Goal: Transaction & Acquisition: Obtain resource

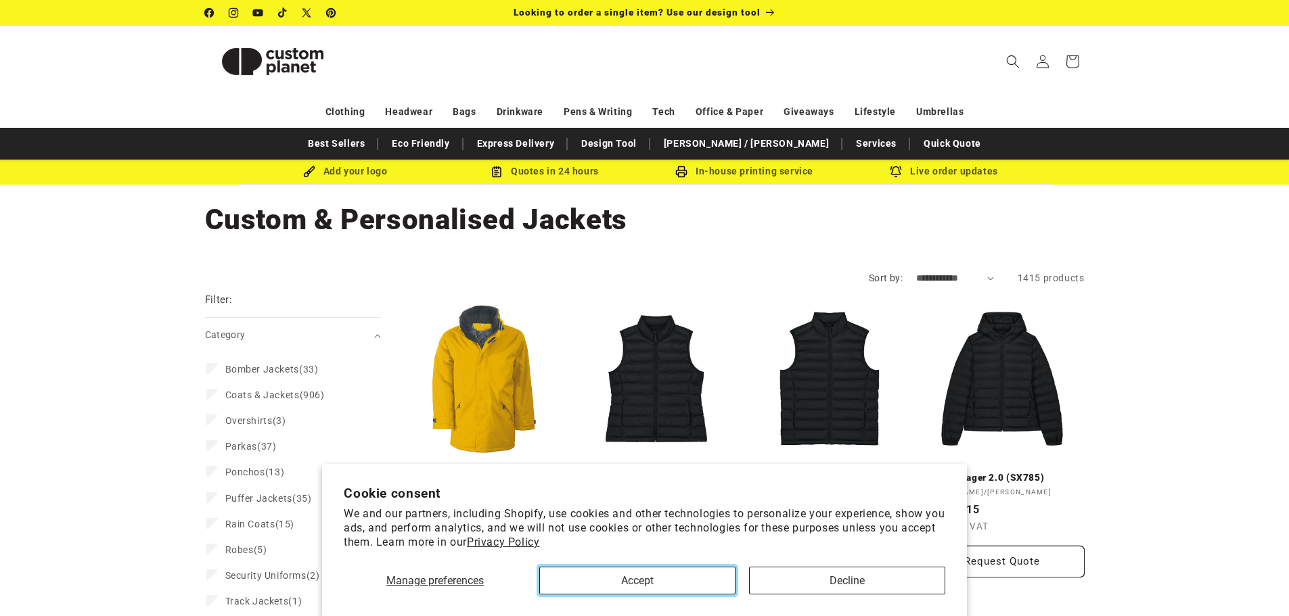
click at [651, 577] on button "Accept" at bounding box center [637, 581] width 196 height 28
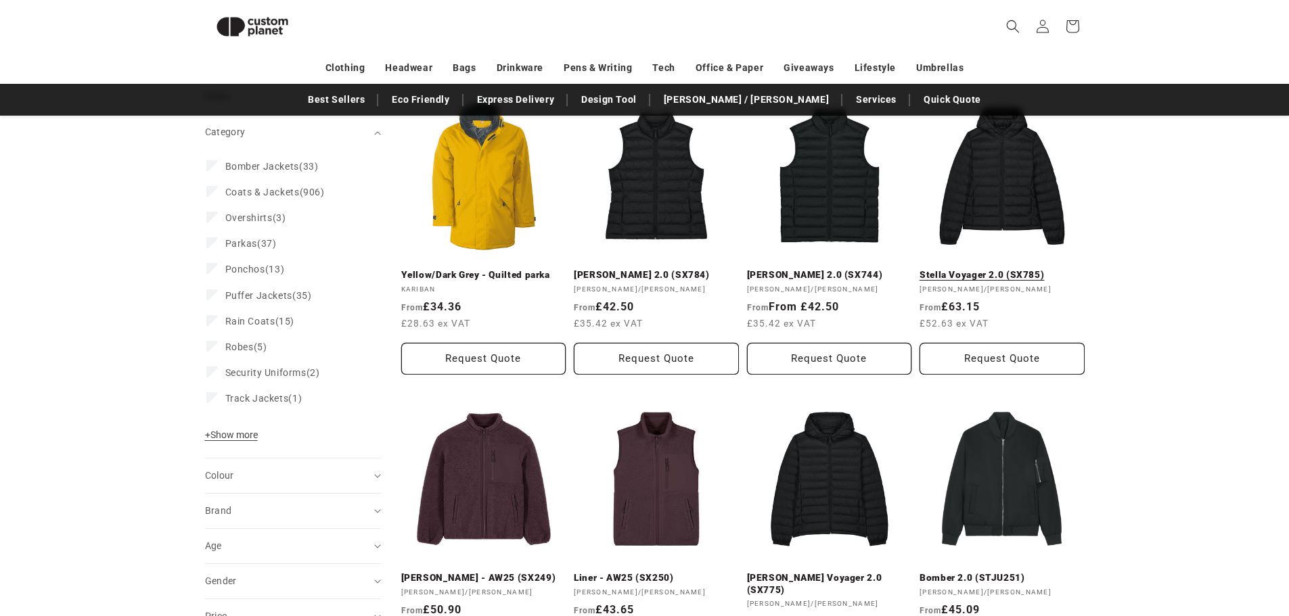
scroll to position [117, 0]
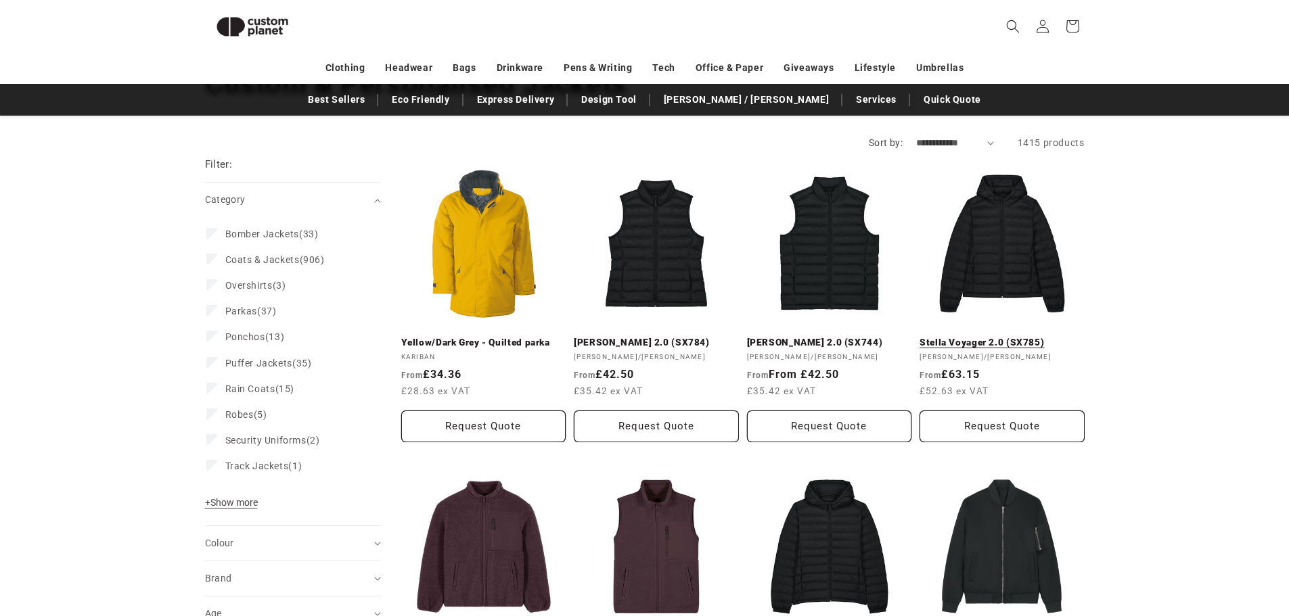
click at [1003, 337] on link "Stella Voyager 2.0 (SX785)" at bounding box center [1002, 343] width 165 height 12
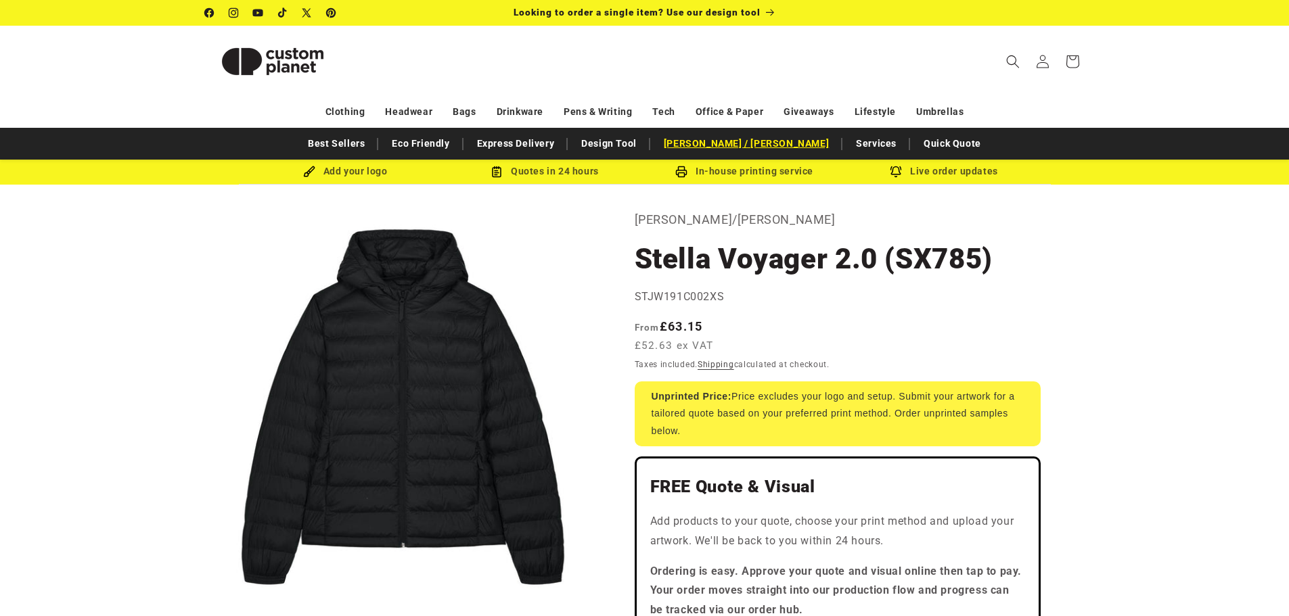
click at [748, 141] on link "[PERSON_NAME] / [PERSON_NAME]" at bounding box center [746, 144] width 179 height 24
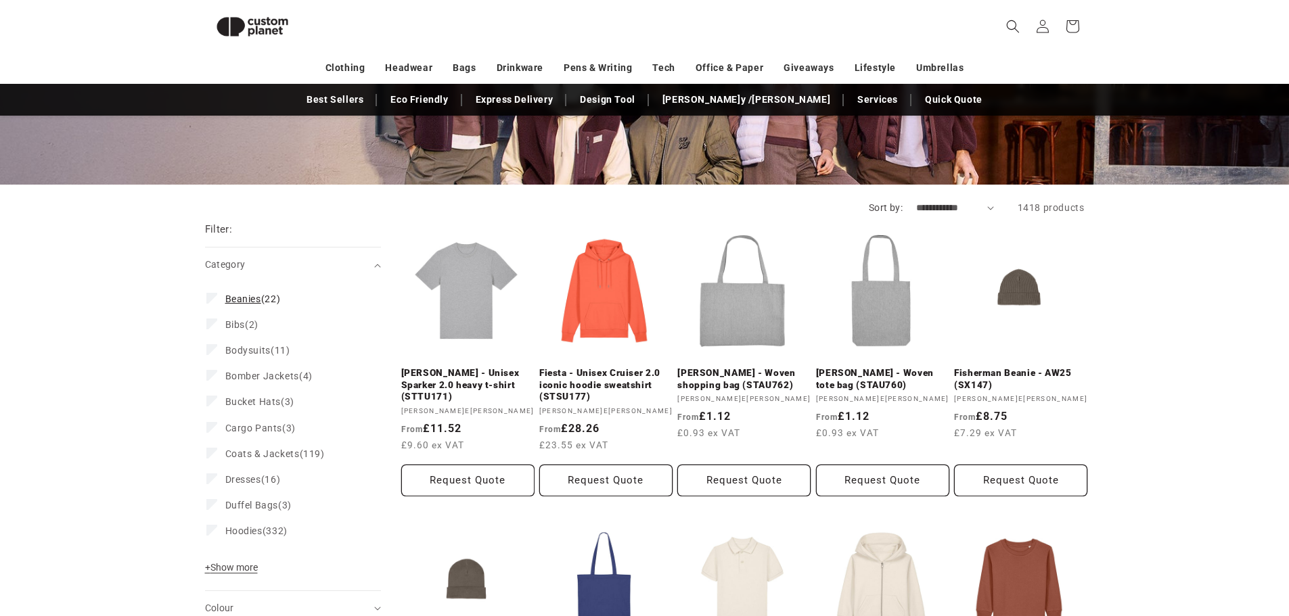
scroll to position [252, 0]
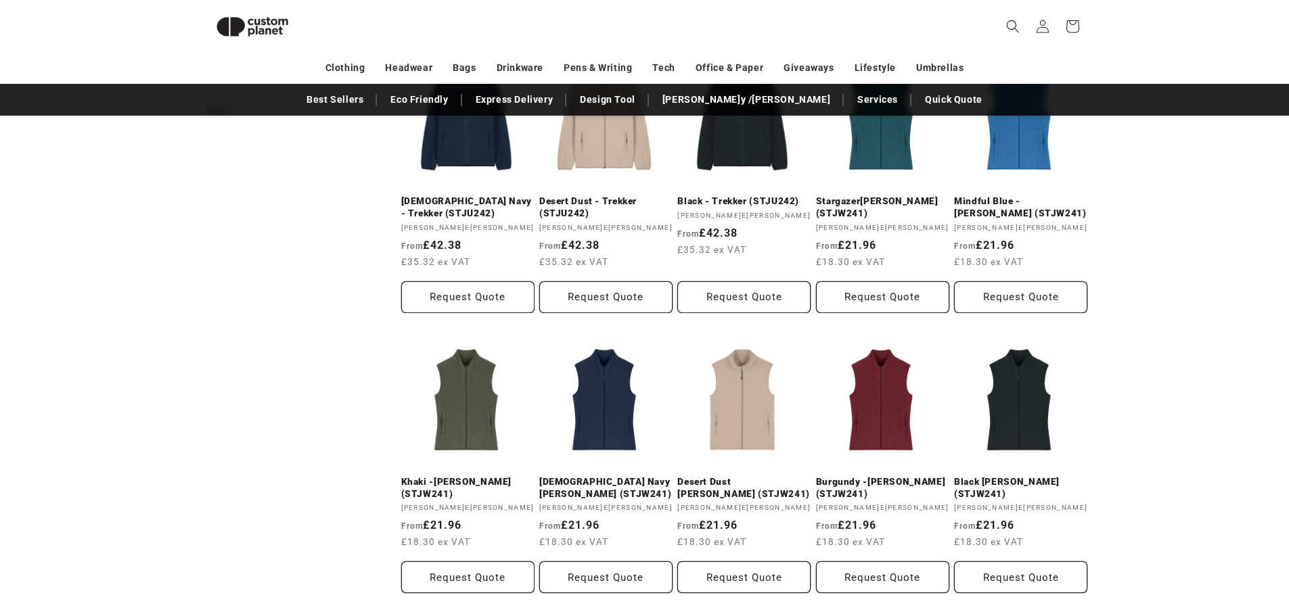
scroll to position [1132, 0]
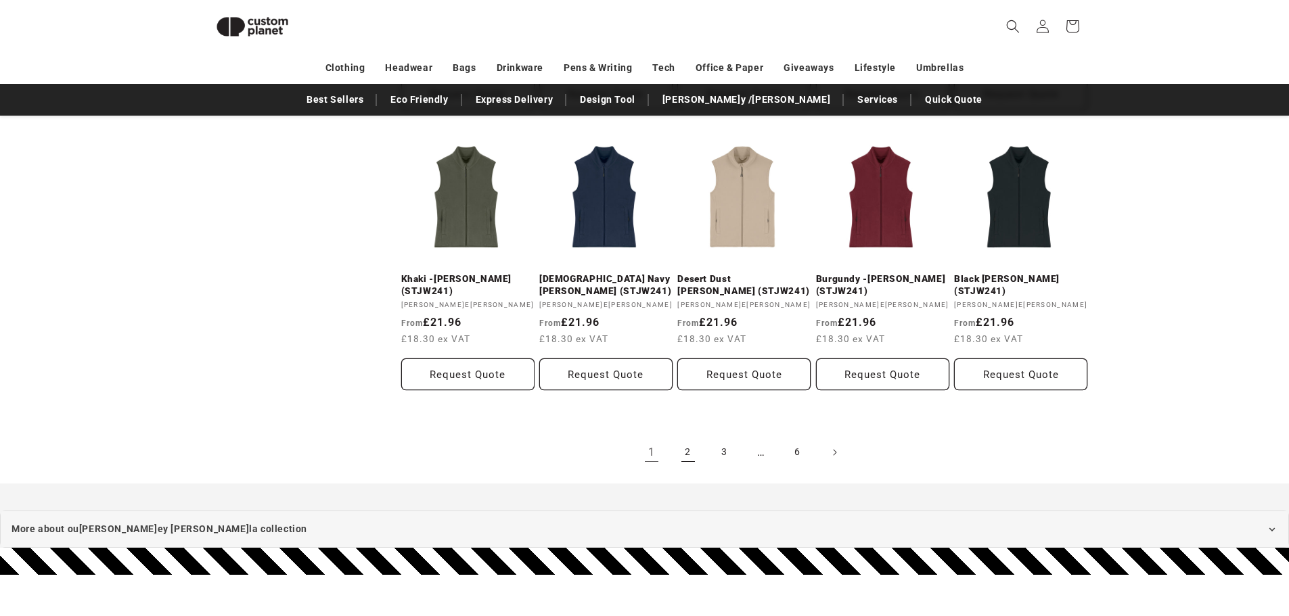
click at [682, 440] on link "2" at bounding box center [688, 453] width 30 height 30
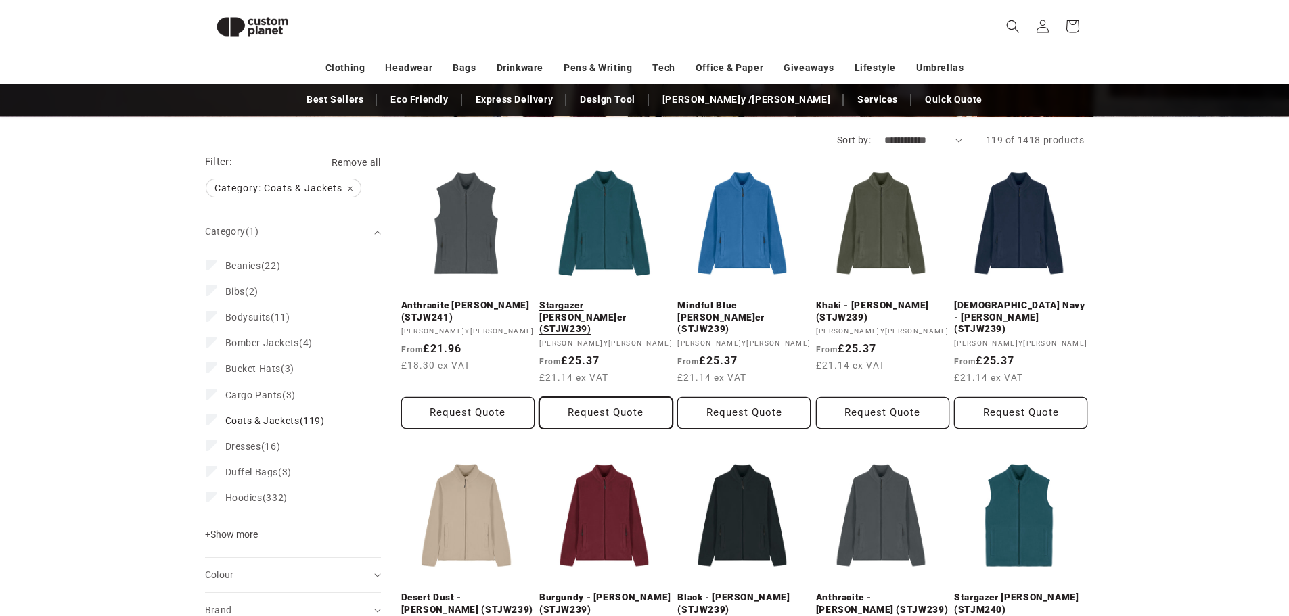
scroll to position [388, 0]
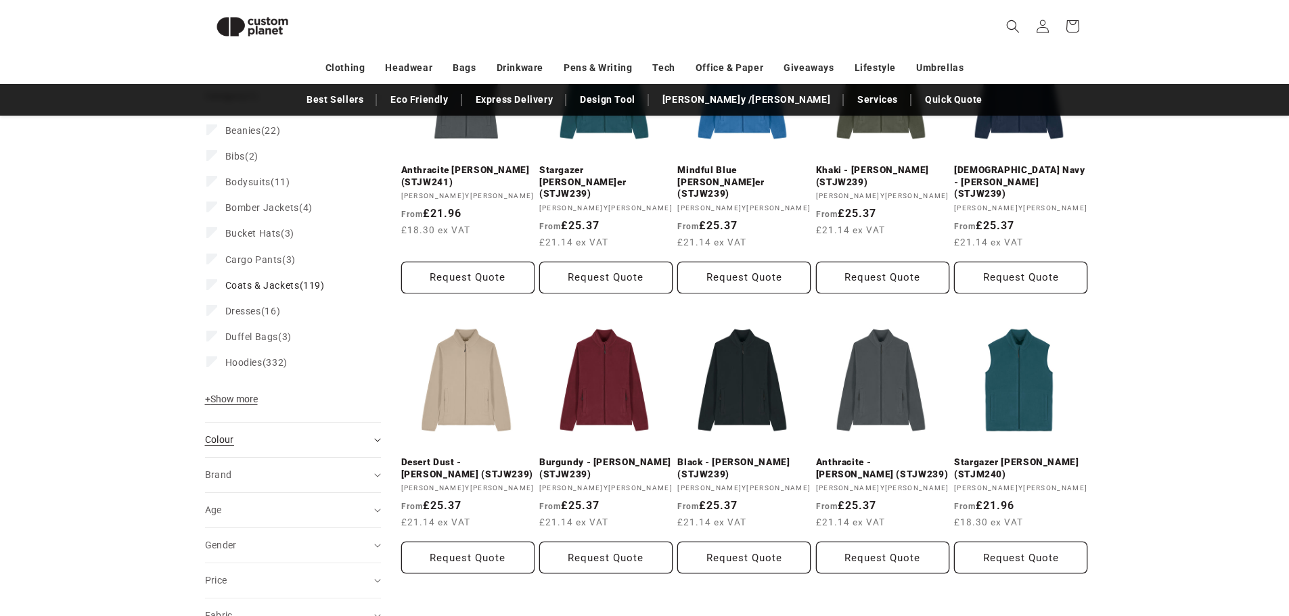
click at [376, 441] on icon "Colour (0 selected)" at bounding box center [377, 440] width 6 height 3
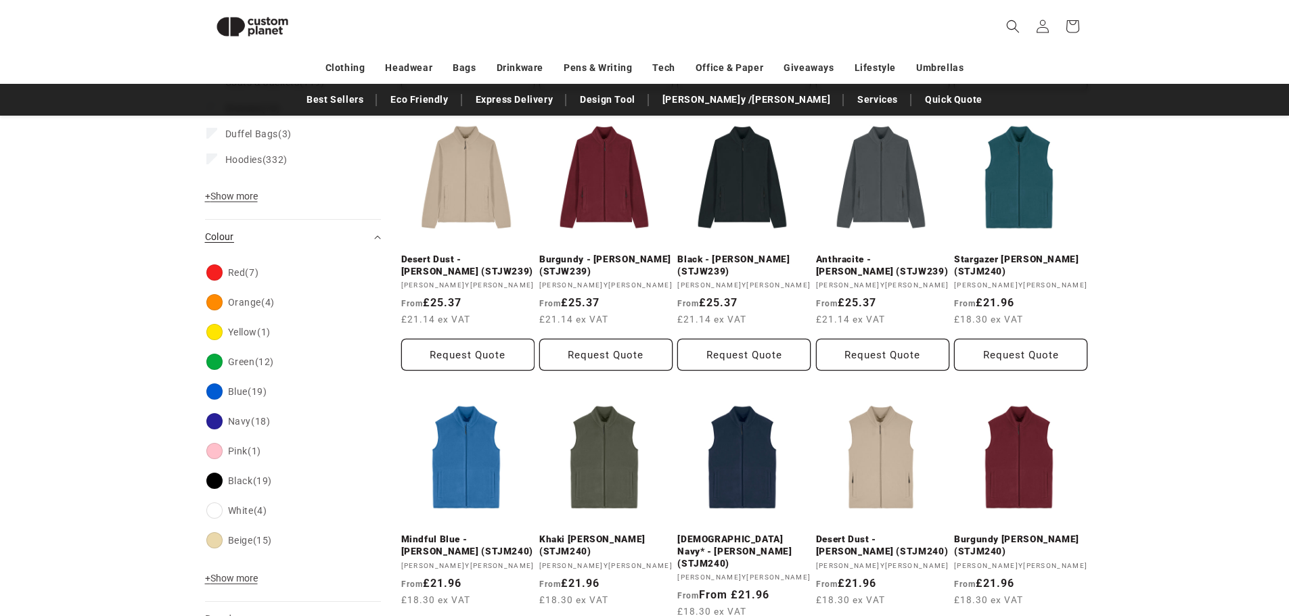
scroll to position [658, 0]
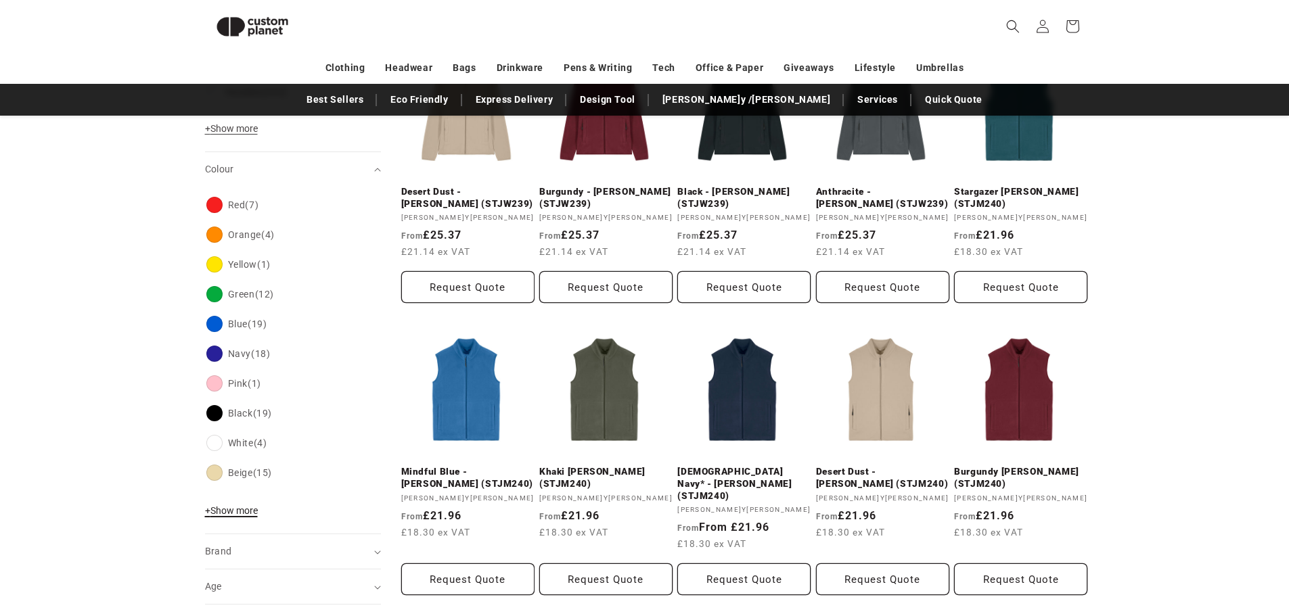
click at [250, 512] on span "+ Show more" at bounding box center [231, 510] width 53 height 11
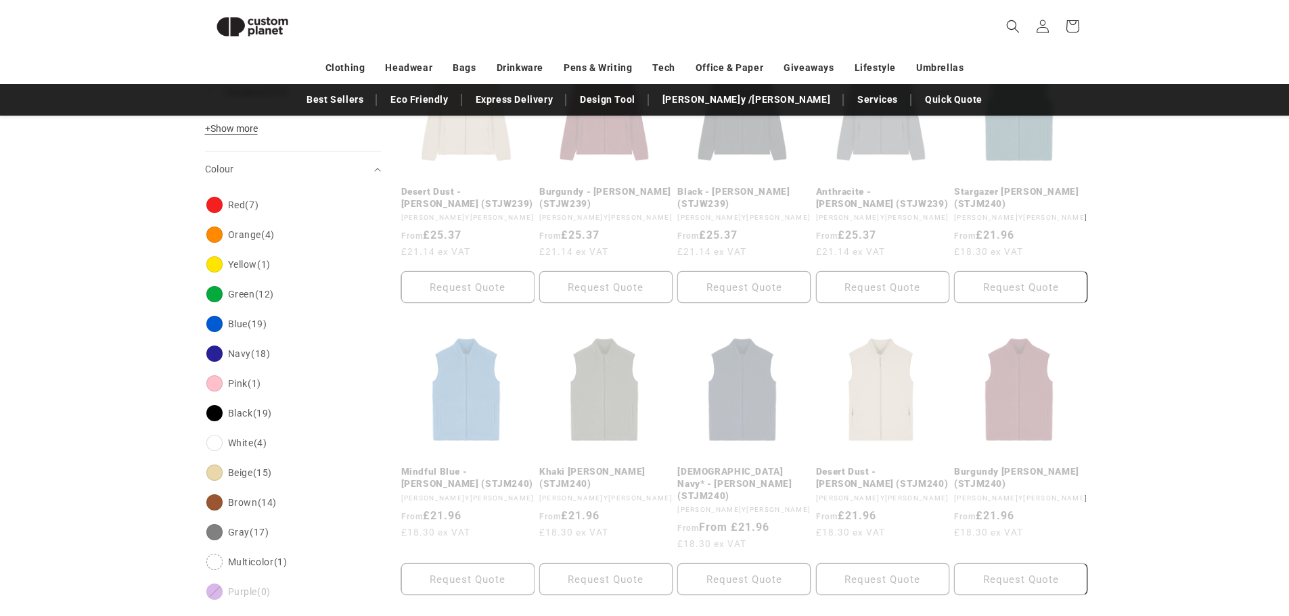
scroll to position [686, 0]
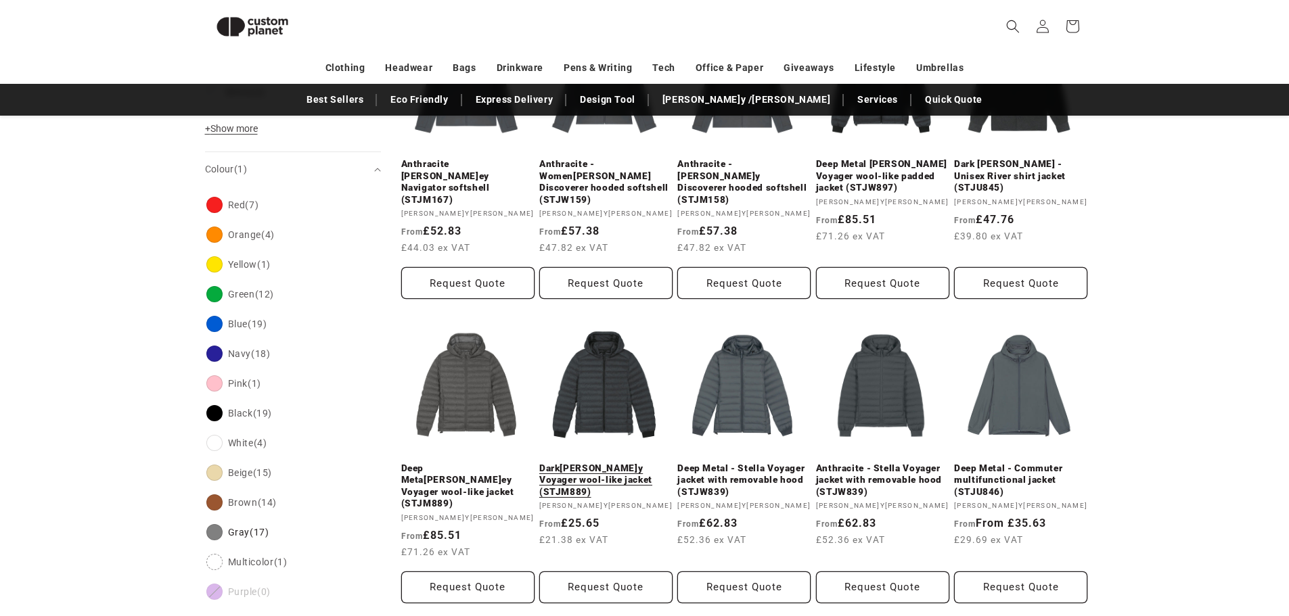
click at [615, 463] on link "Dark Heather Grey - Stanley Voyager wool-like jacket (STJM889)" at bounding box center [605, 481] width 133 height 36
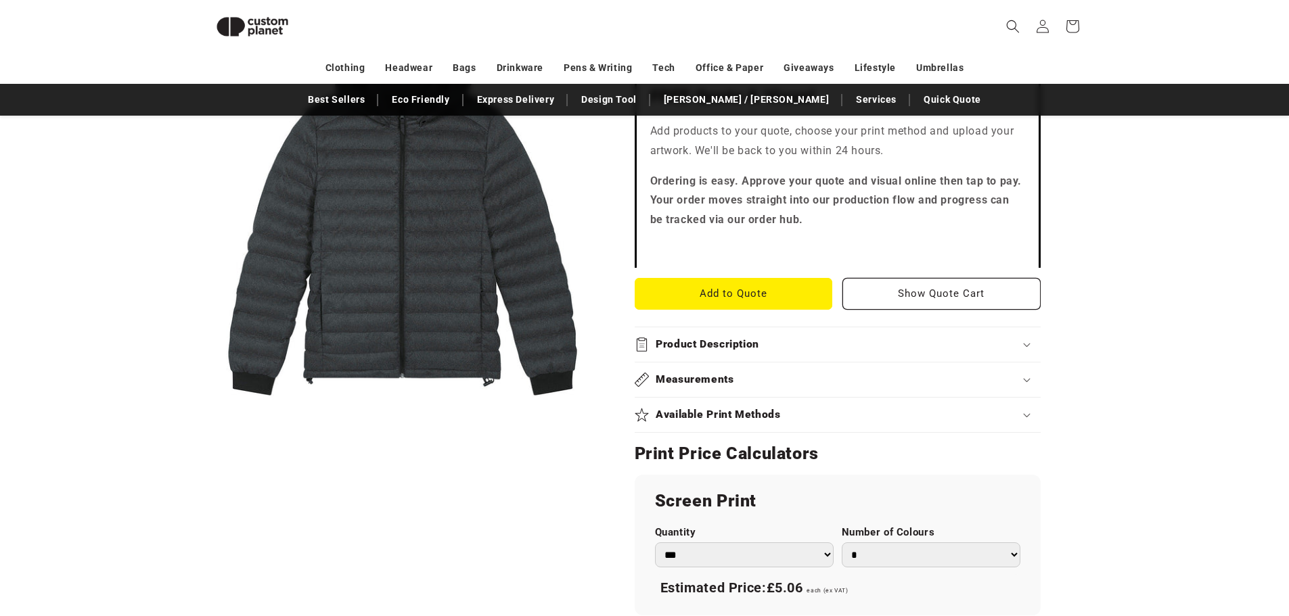
scroll to position [523, 0]
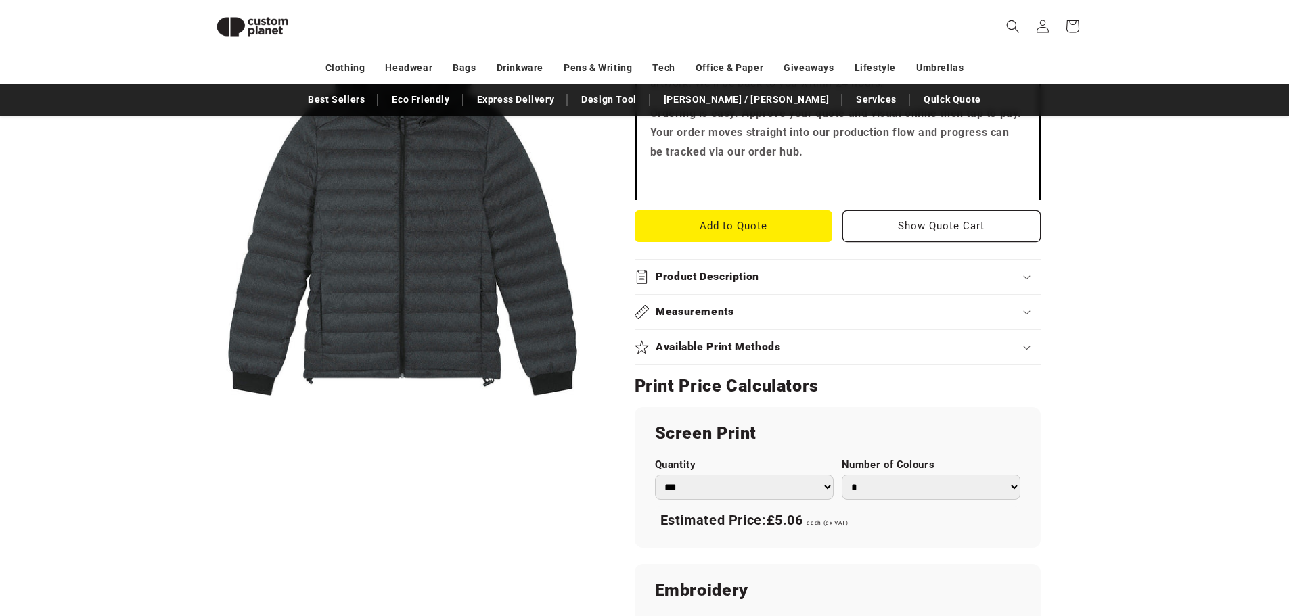
click at [815, 482] on select "*** *** *** **** **** **** ***** *****" at bounding box center [744, 487] width 179 height 25
click at [655, 475] on select "*** *** *** **** **** **** ***** *****" at bounding box center [744, 487] width 179 height 25
click at [870, 557] on div "**********" at bounding box center [838, 556] width 406 height 298
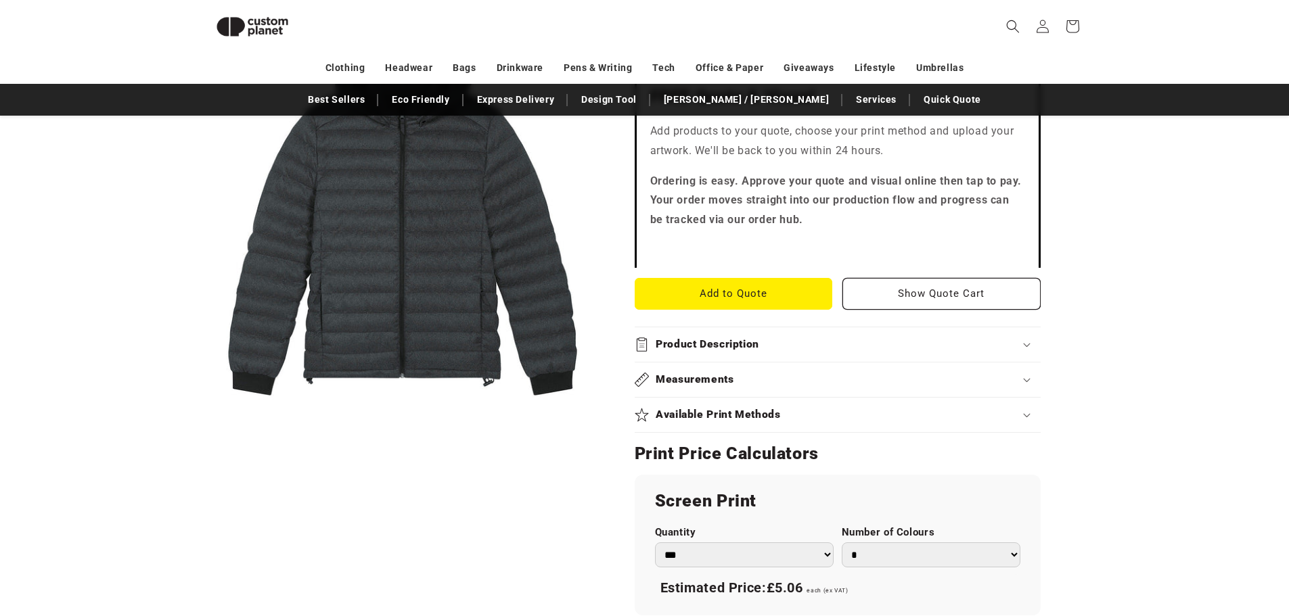
scroll to position [320, 0]
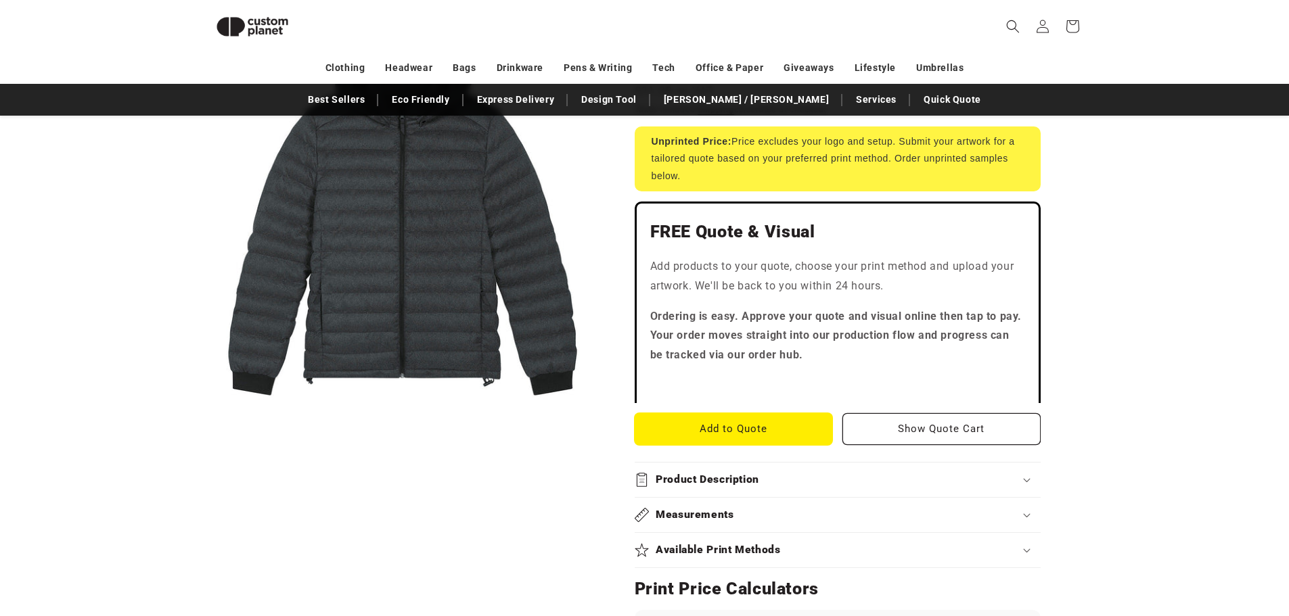
click at [794, 422] on button "Add to Quote" at bounding box center [734, 429] width 198 height 32
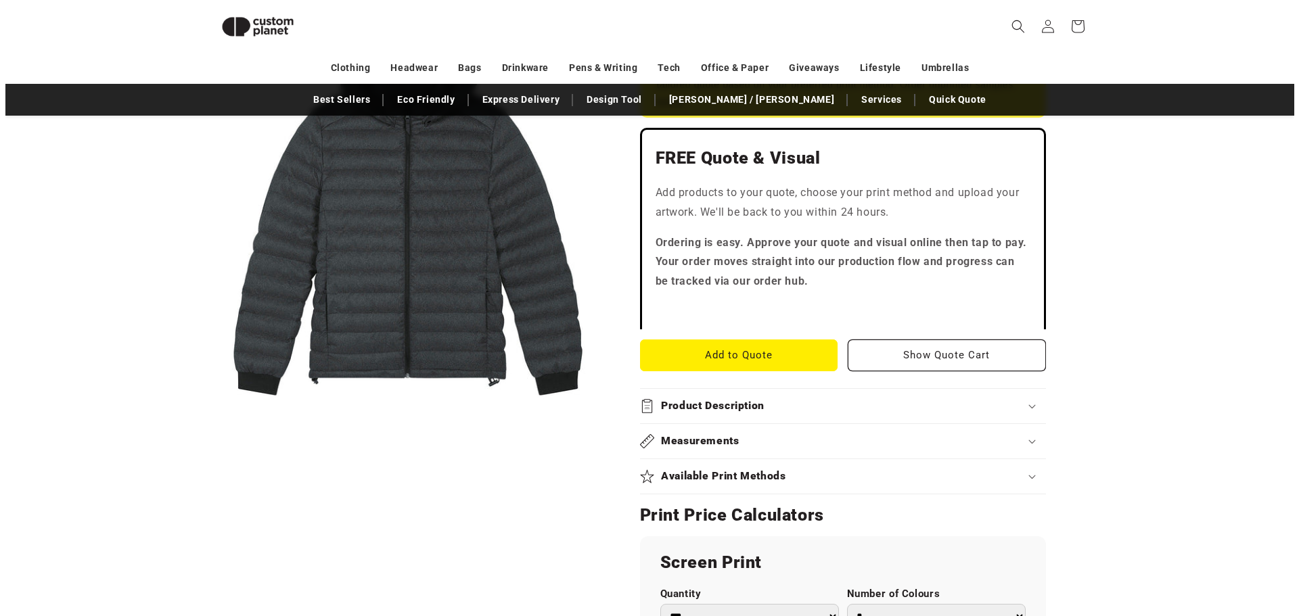
scroll to position [388, 0]
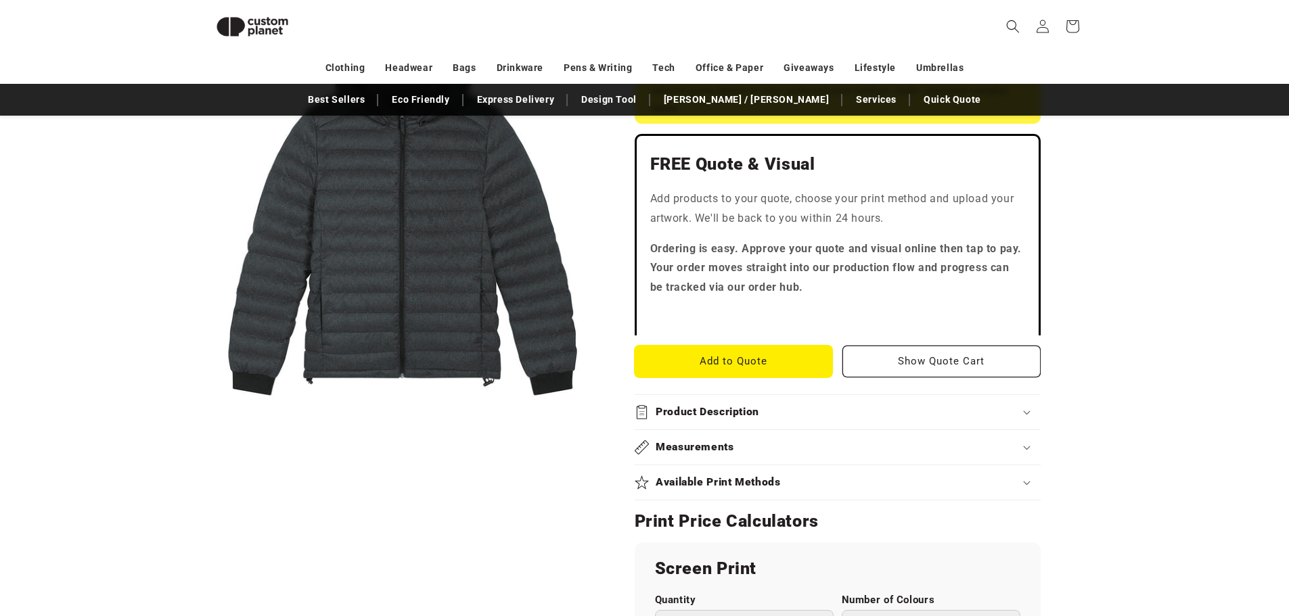
click at [768, 360] on button "Add to Quote" at bounding box center [734, 362] width 198 height 32
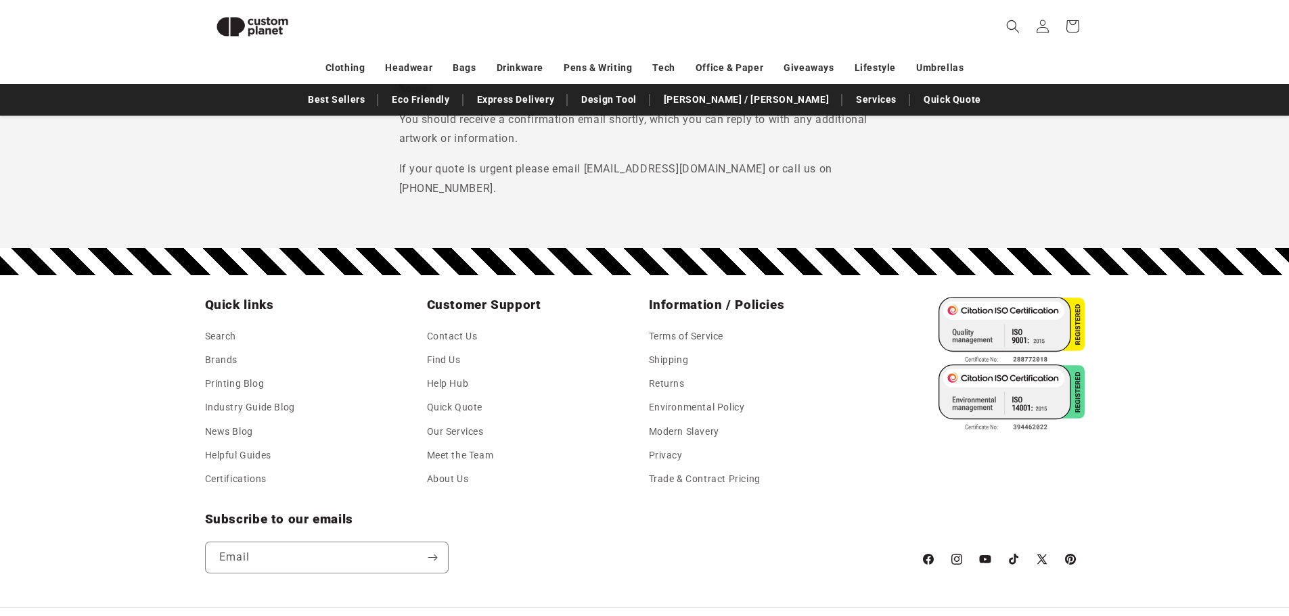
scroll to position [252, 0]
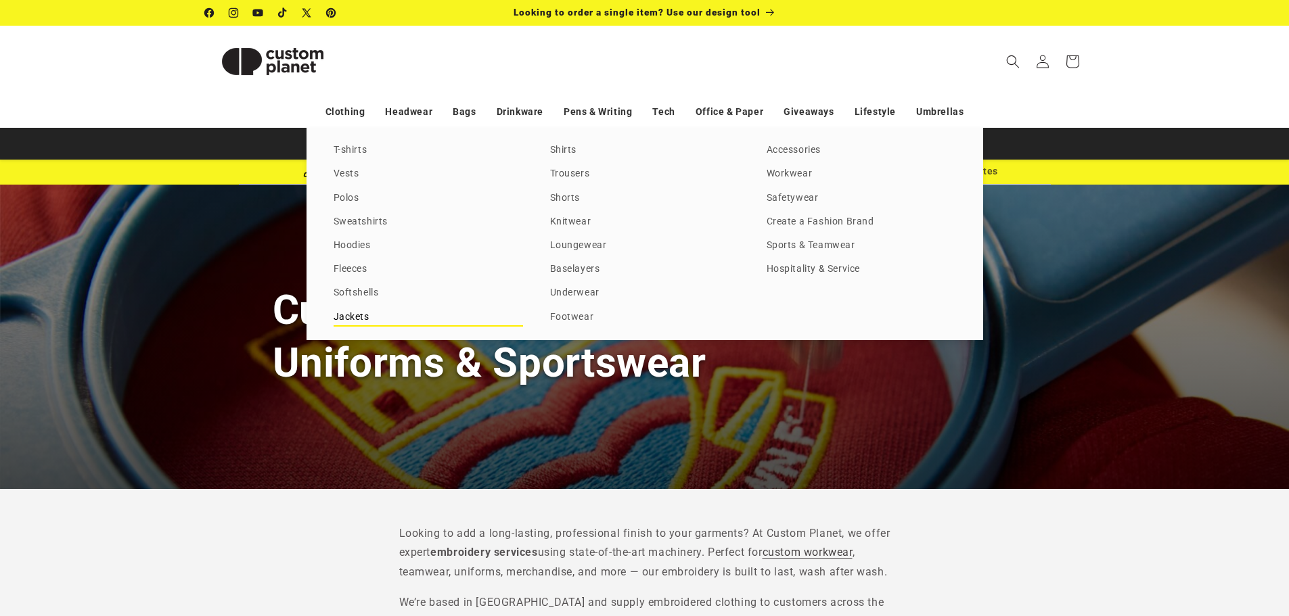
click at [351, 319] on link "Jackets" at bounding box center [428, 318] width 189 height 18
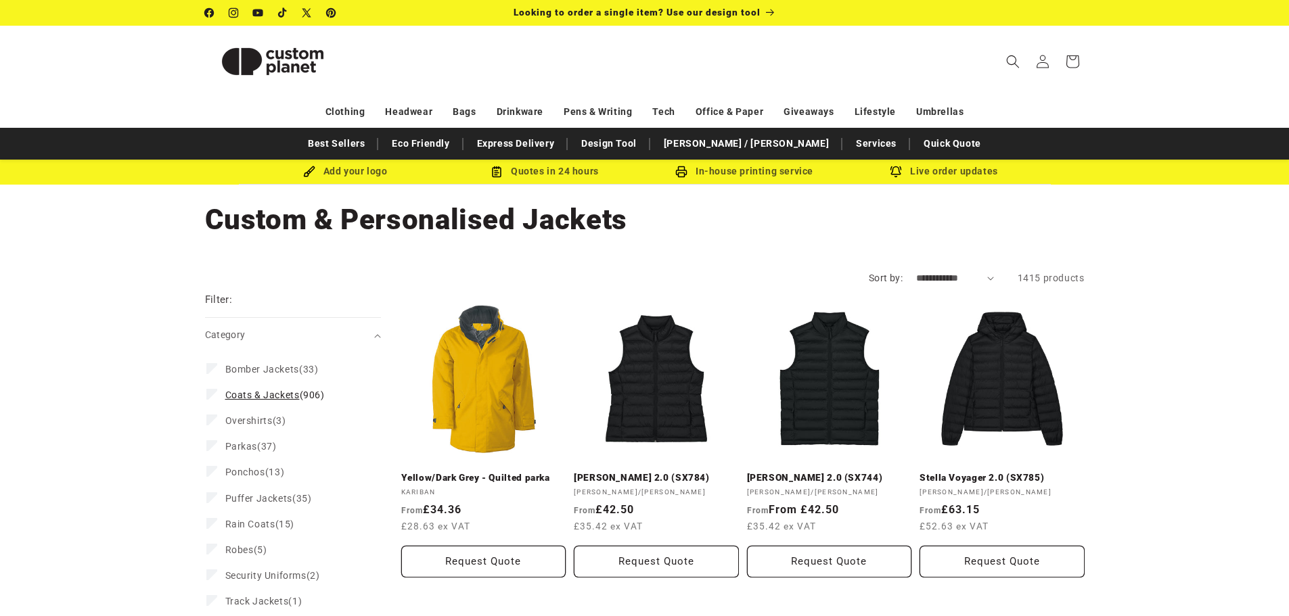
click at [265, 397] on span "Coats & Jackets" at bounding box center [262, 395] width 74 height 11
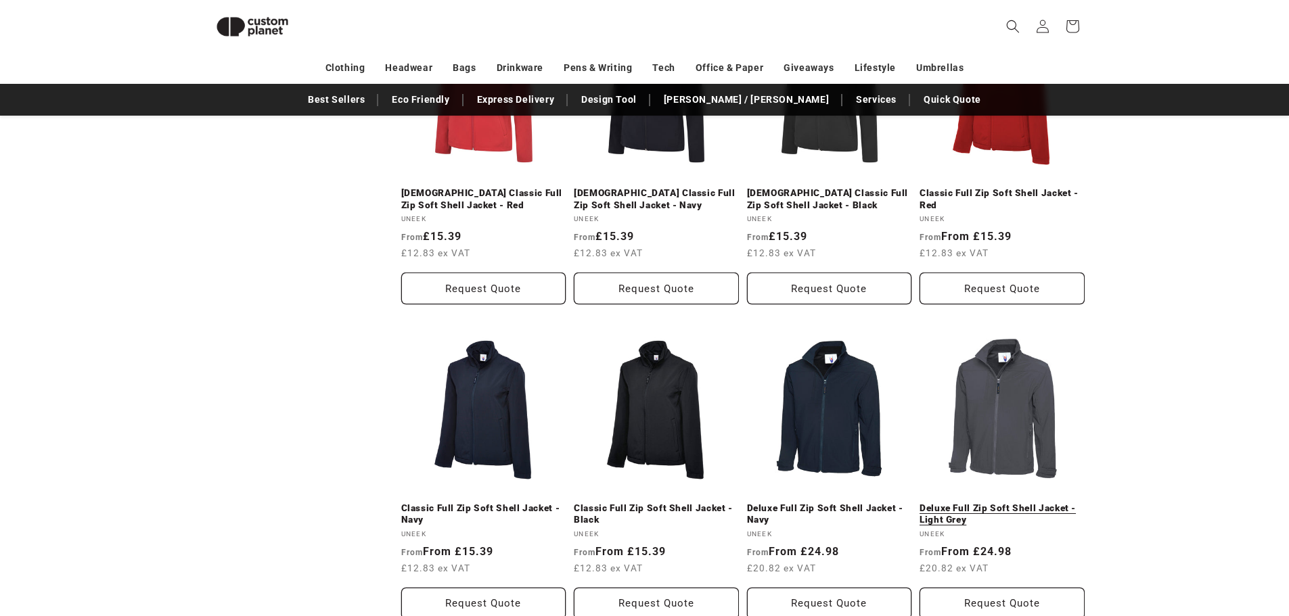
scroll to position [1267, 0]
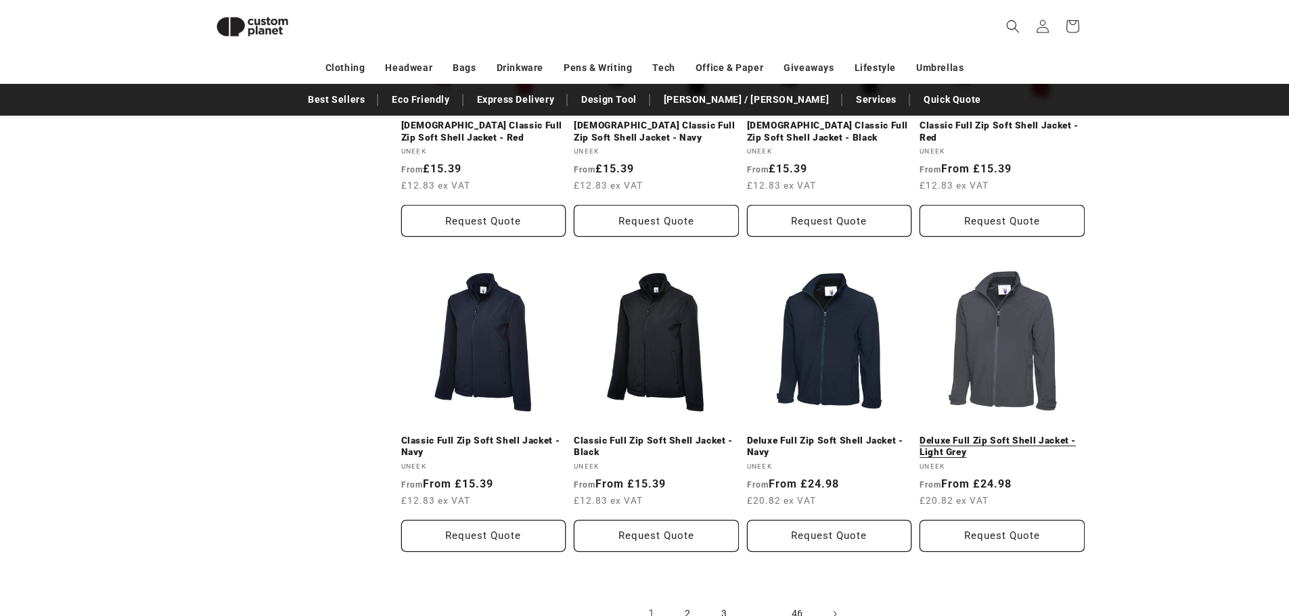
click at [1003, 435] on link "Deluxe Full Zip Soft Shell Jacket - Light Grey" at bounding box center [1002, 447] width 165 height 24
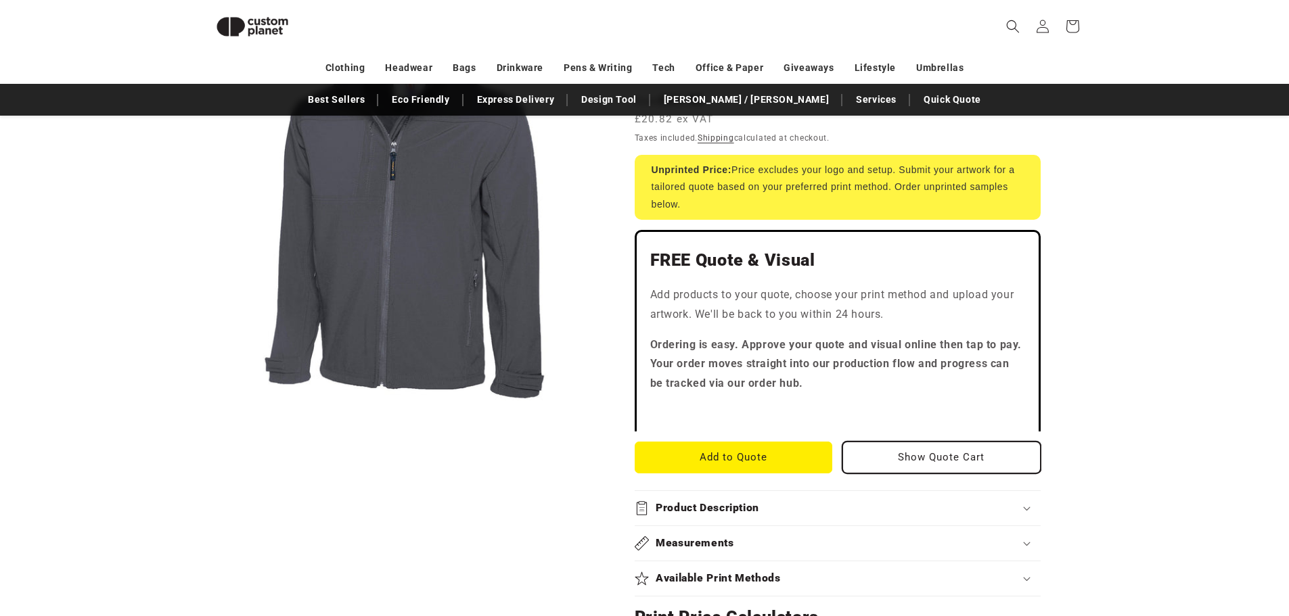
scroll to position [252, 0]
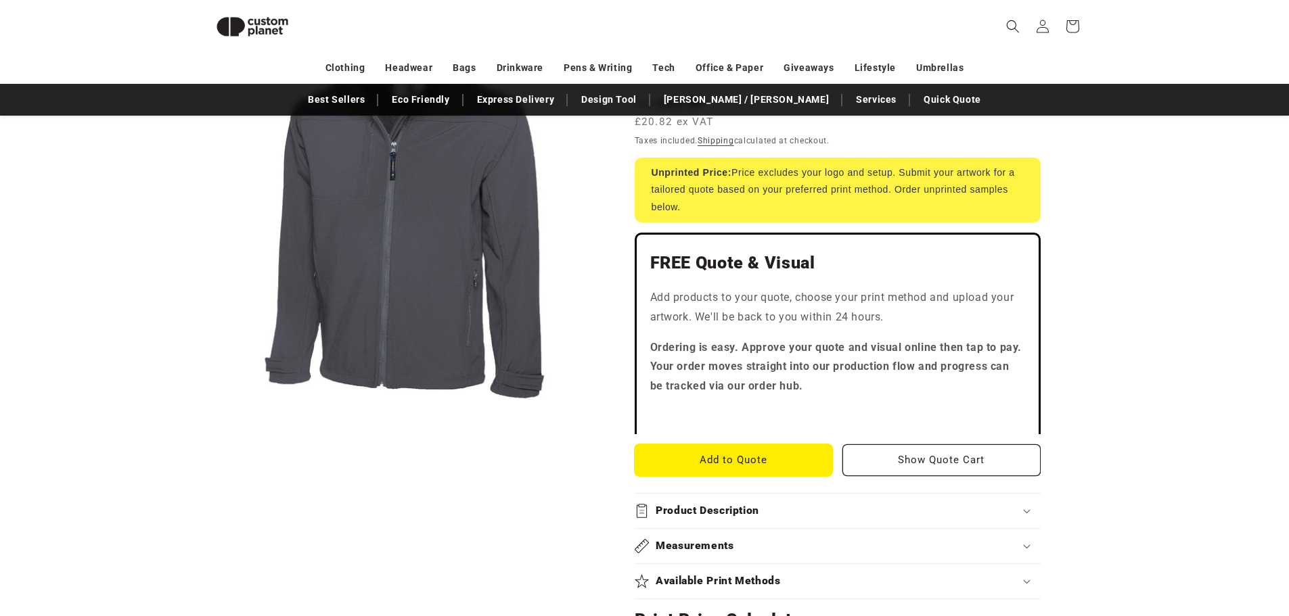
click at [779, 457] on button "Add to Quote" at bounding box center [734, 461] width 198 height 32
click at [886, 464] on button "Show Quote Cart" at bounding box center [941, 461] width 198 height 32
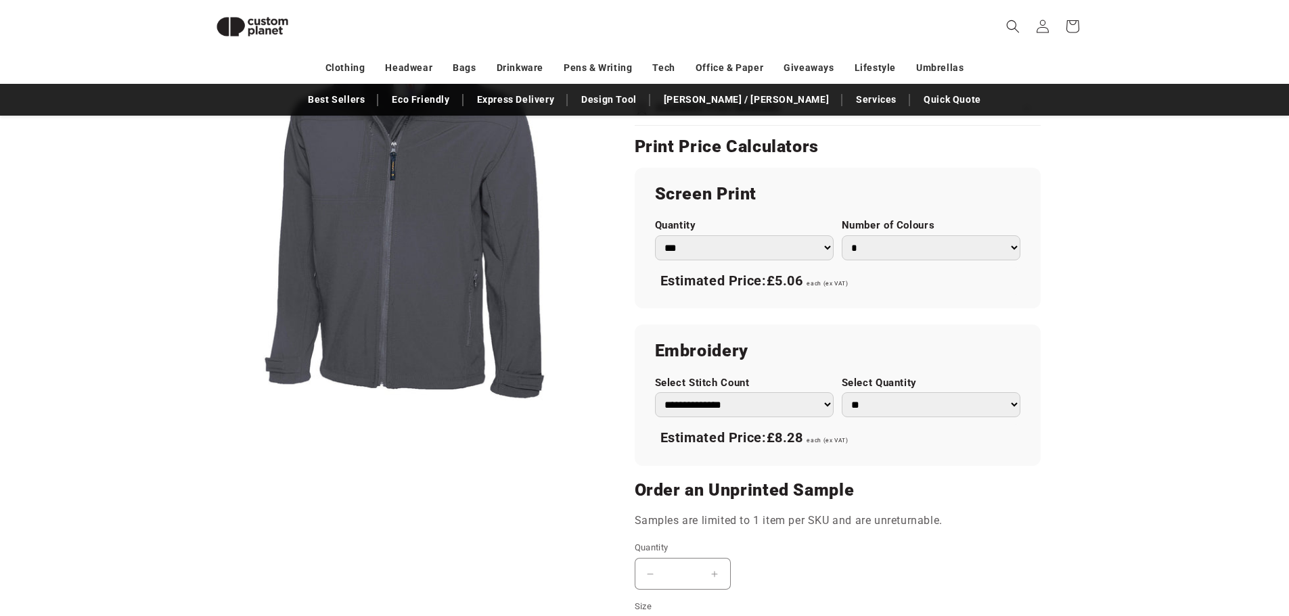
scroll to position [861, 0]
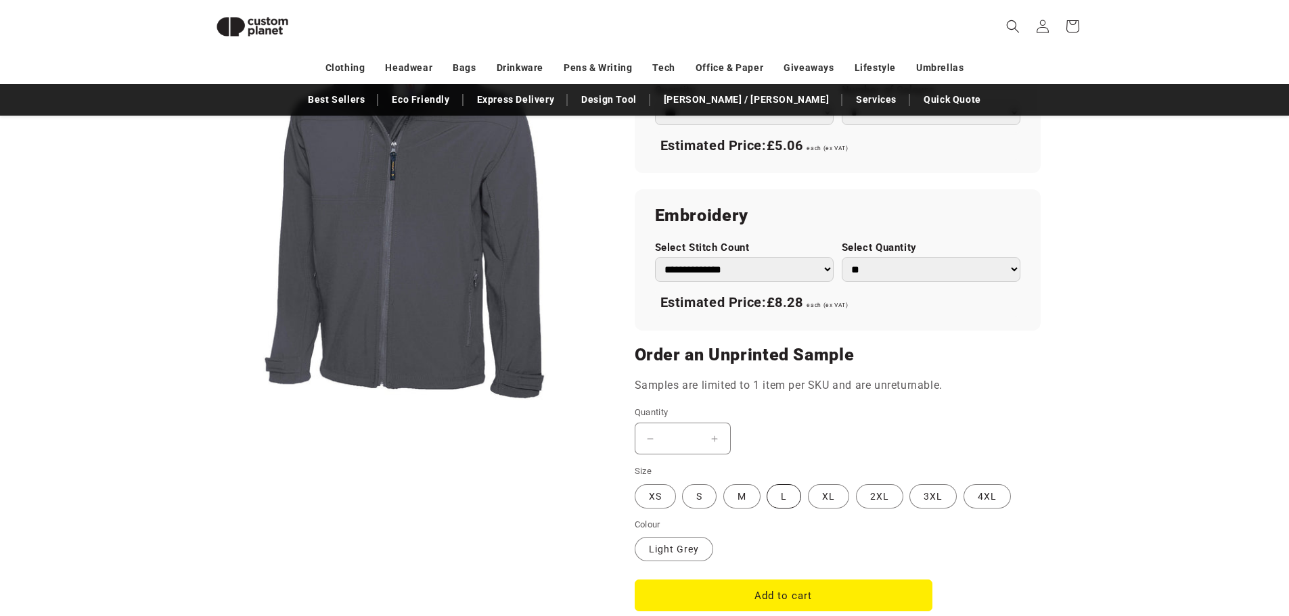
click at [792, 501] on label "L Variant sold out or unavailable" at bounding box center [784, 496] width 35 height 24
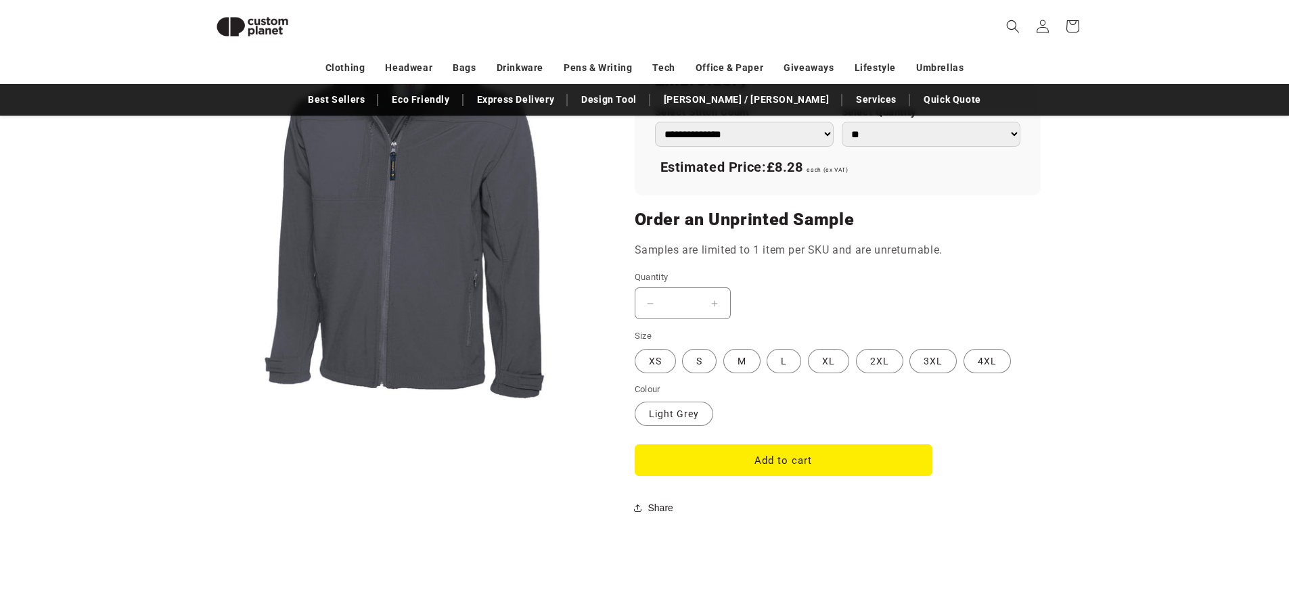
click at [715, 306] on button "Increase quantity for Deluxe Full Zip Soft Shell Jacket - Light Grey" at bounding box center [715, 304] width 30 height 32
click at [711, 298] on button "Increase quantity for Deluxe Full Zip Soft Shell Jacket - Light Grey" at bounding box center [715, 304] width 30 height 32
click at [694, 306] on input "*" at bounding box center [683, 304] width 34 height 32
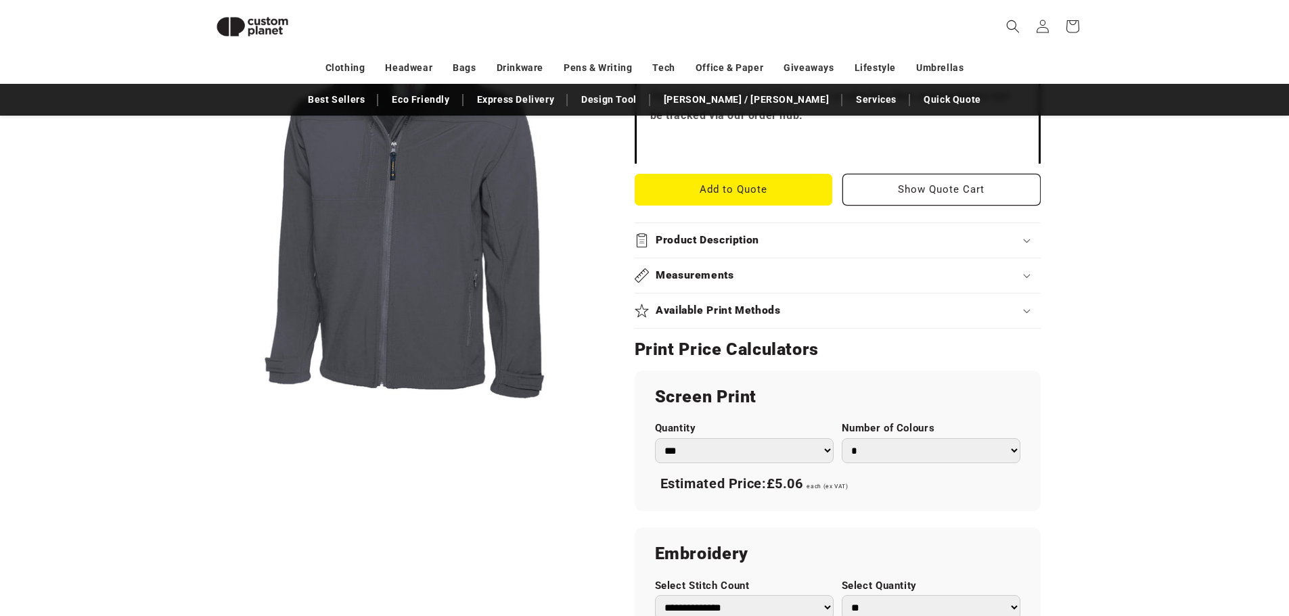
scroll to position [185, 0]
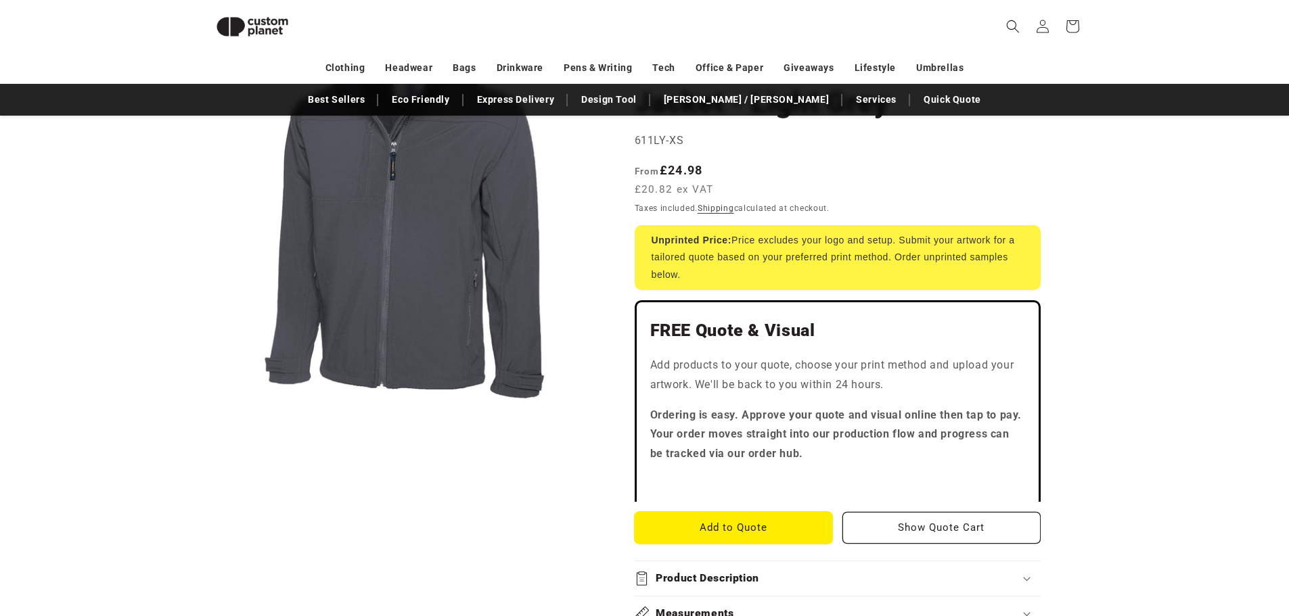
click at [762, 526] on button "Add to Quote" at bounding box center [734, 528] width 198 height 32
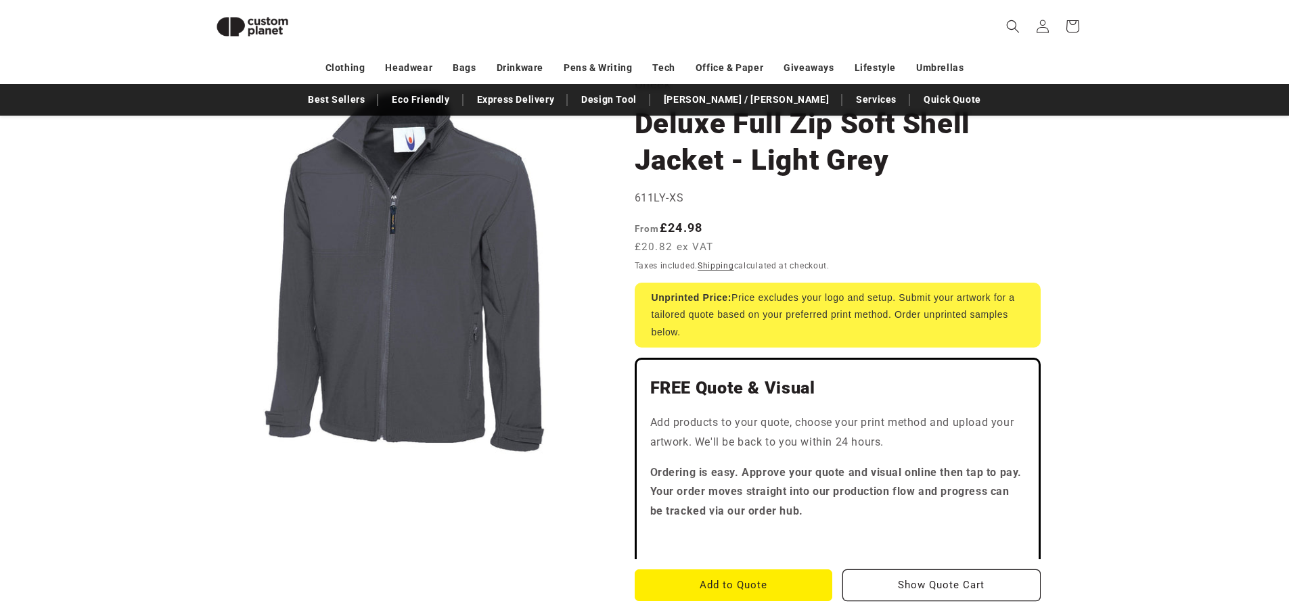
scroll to position [0, 0]
